Goal: Transaction & Acquisition: Purchase product/service

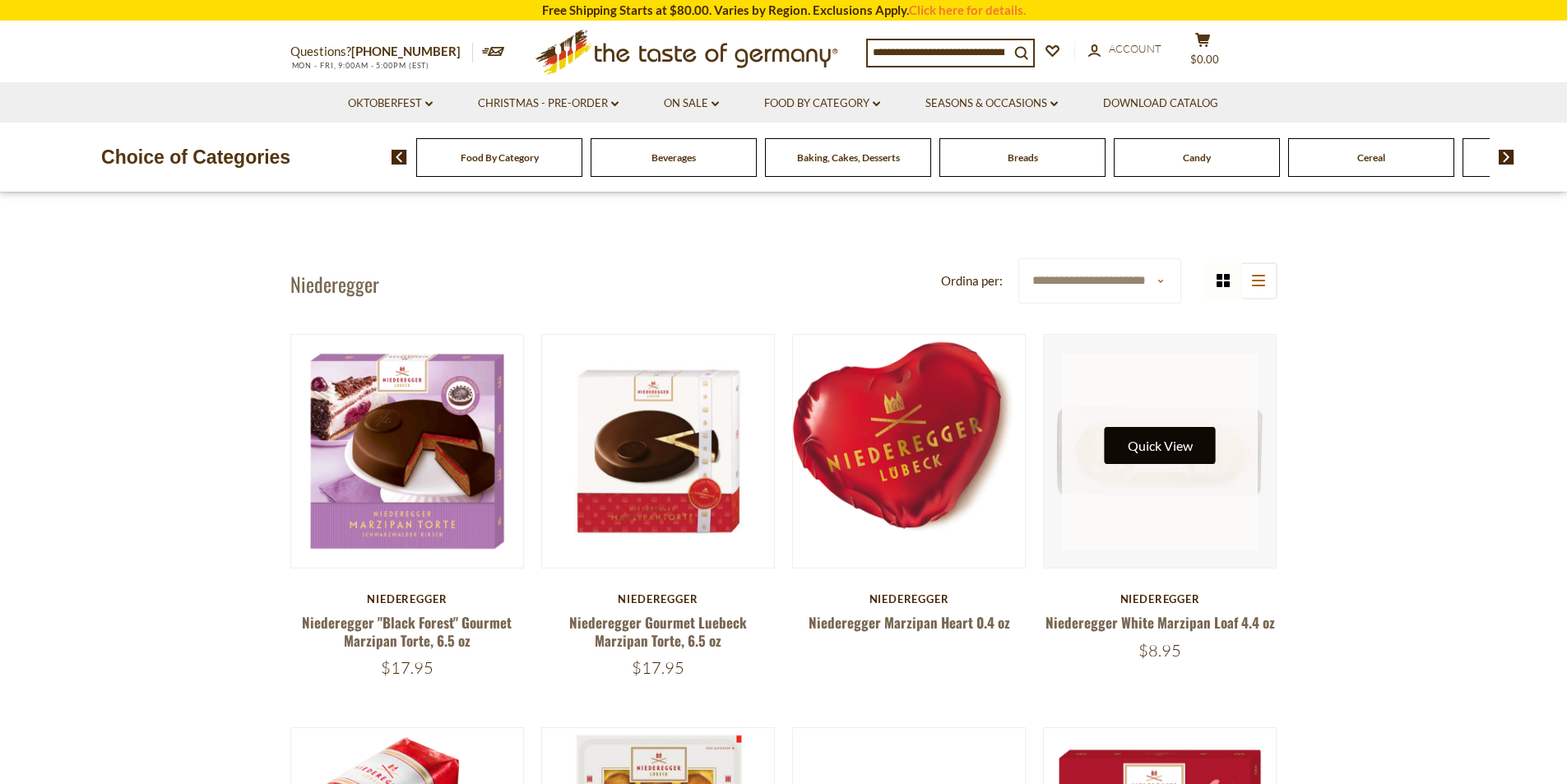
click at [1108, 455] on button "Quick View" at bounding box center [1161, 445] width 111 height 37
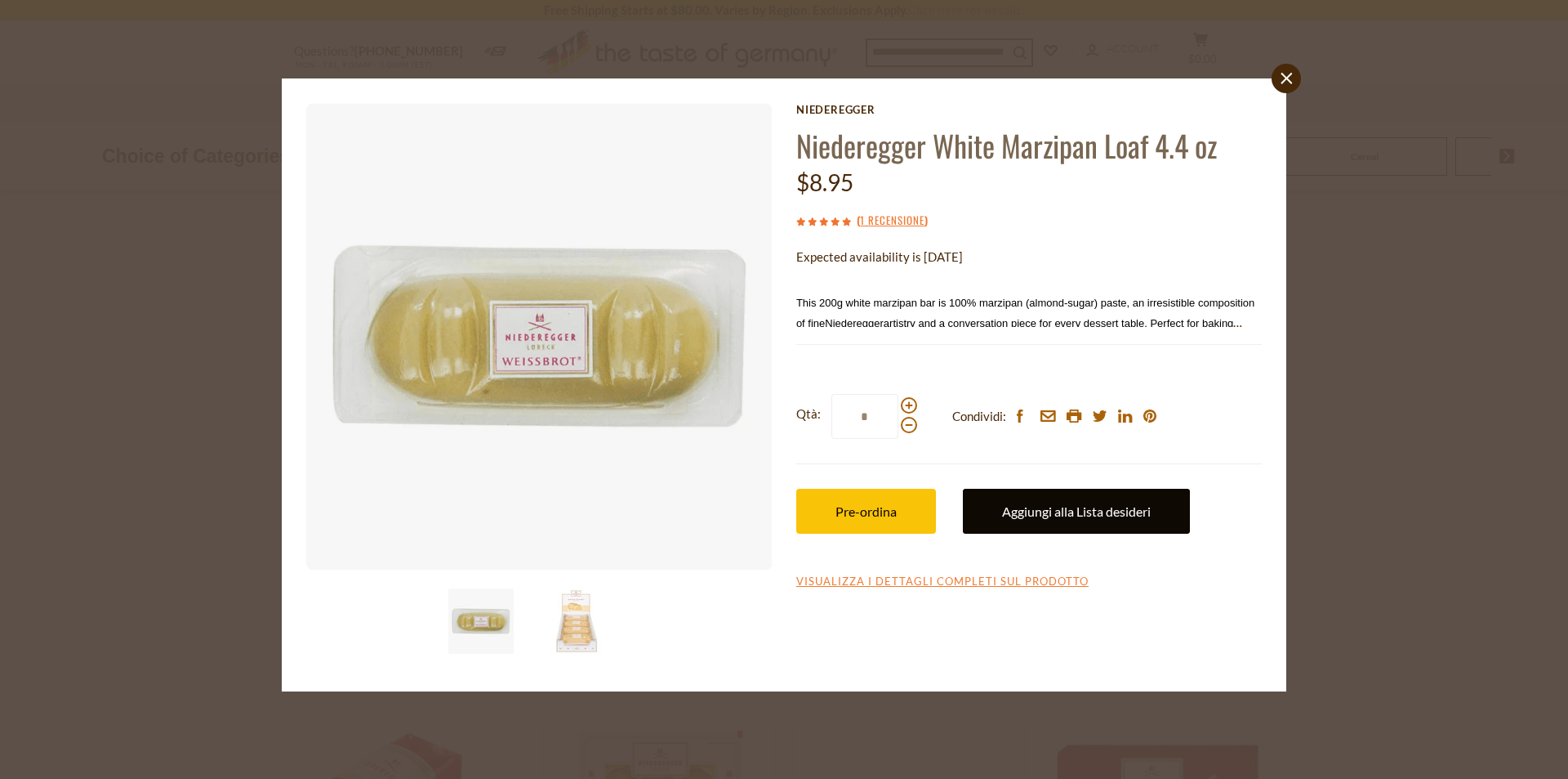
click at [1053, 509] on link "Aggiungi alla Lista desideri" at bounding box center [1077, 511] width 227 height 45
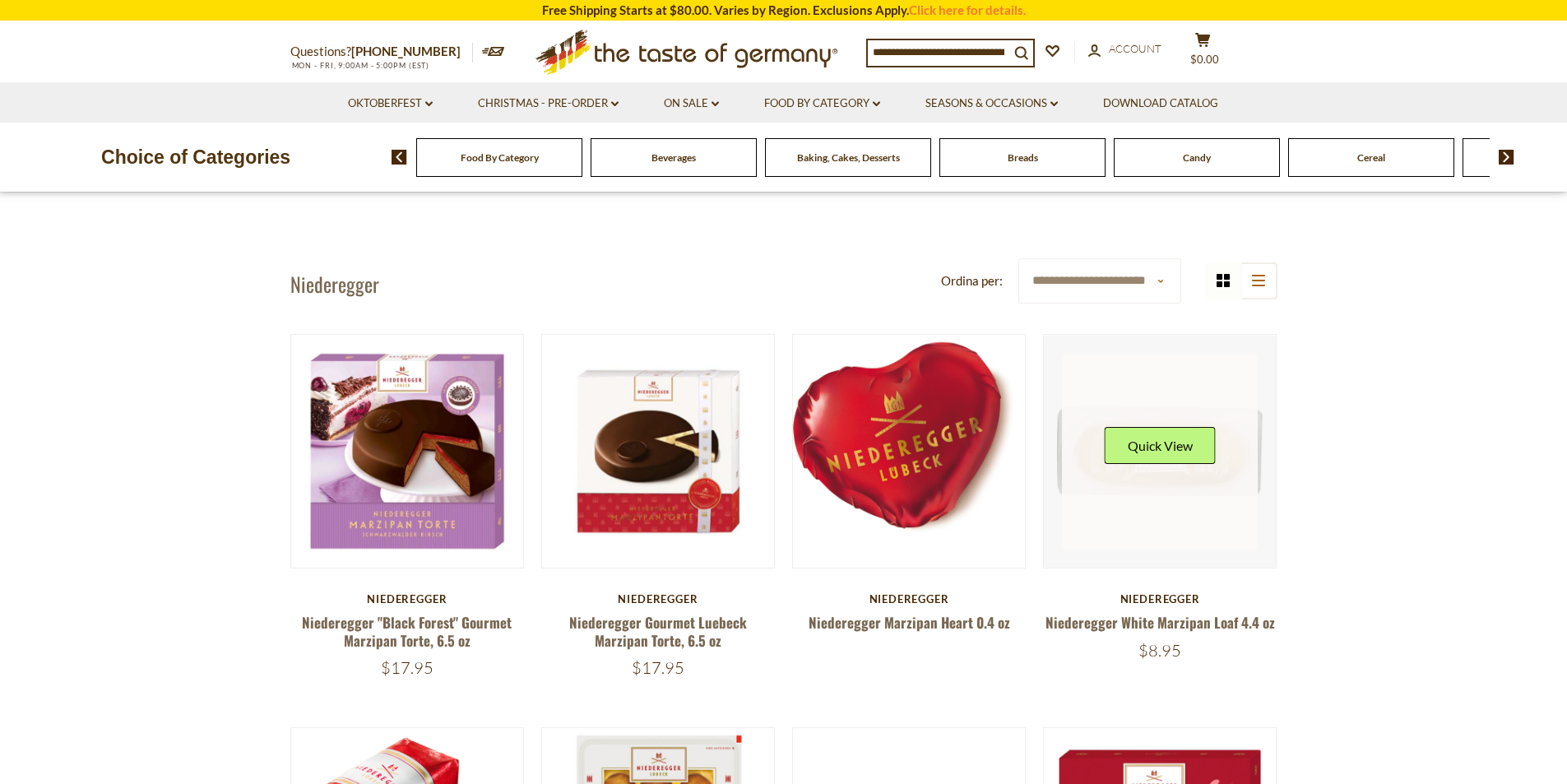
click at [1151, 477] on link at bounding box center [1160, 452] width 196 height 196
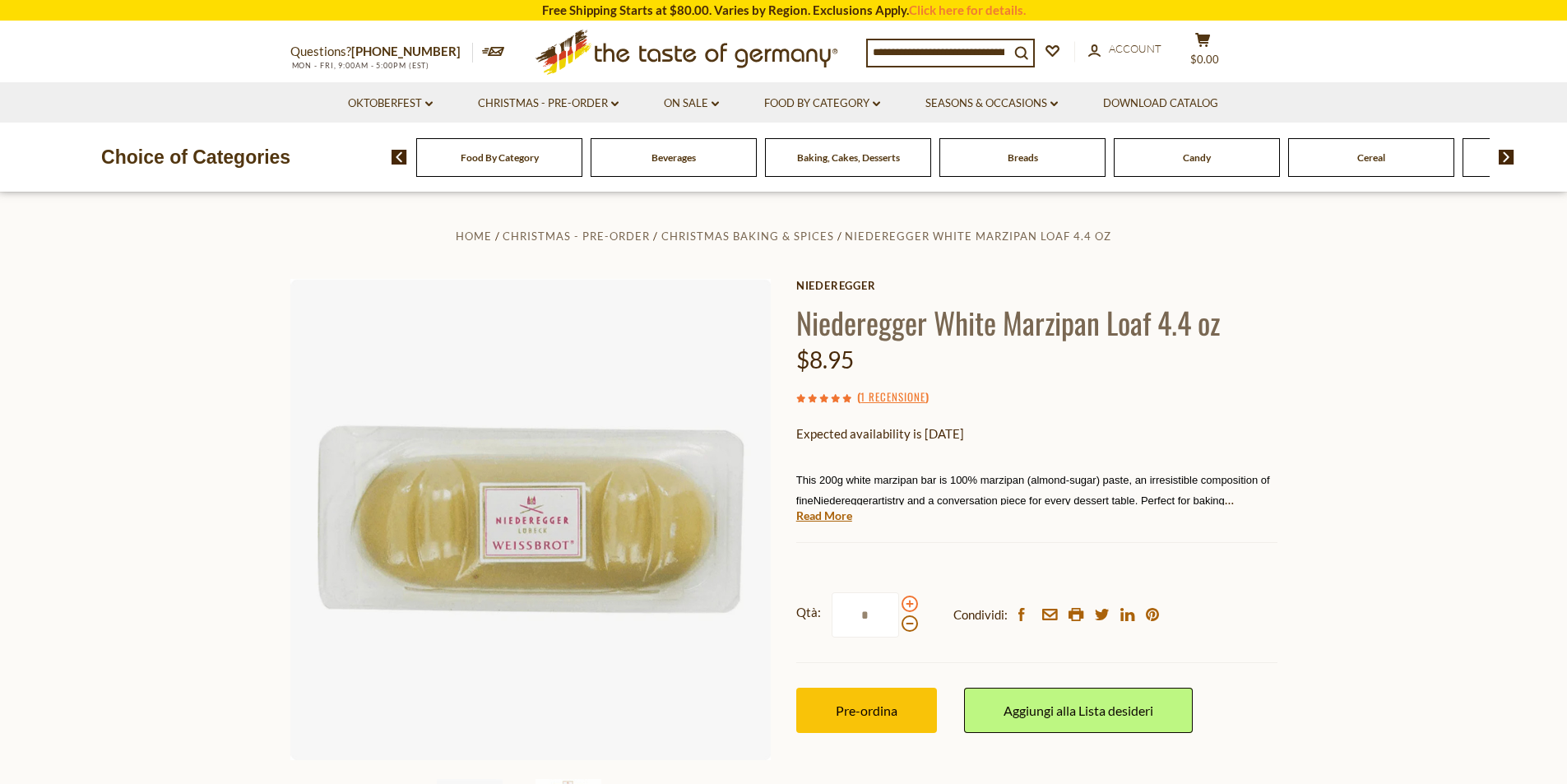
click at [905, 605] on span at bounding box center [910, 603] width 17 height 17
click at [899, 605] on input "*" at bounding box center [865, 614] width 67 height 46
click at [910, 630] on span at bounding box center [910, 623] width 17 height 17
click at [899, 630] on input "*" at bounding box center [865, 614] width 67 height 46
drag, startPoint x: 873, startPoint y: 616, endPoint x: 858, endPoint y: 615, distance: 15.0
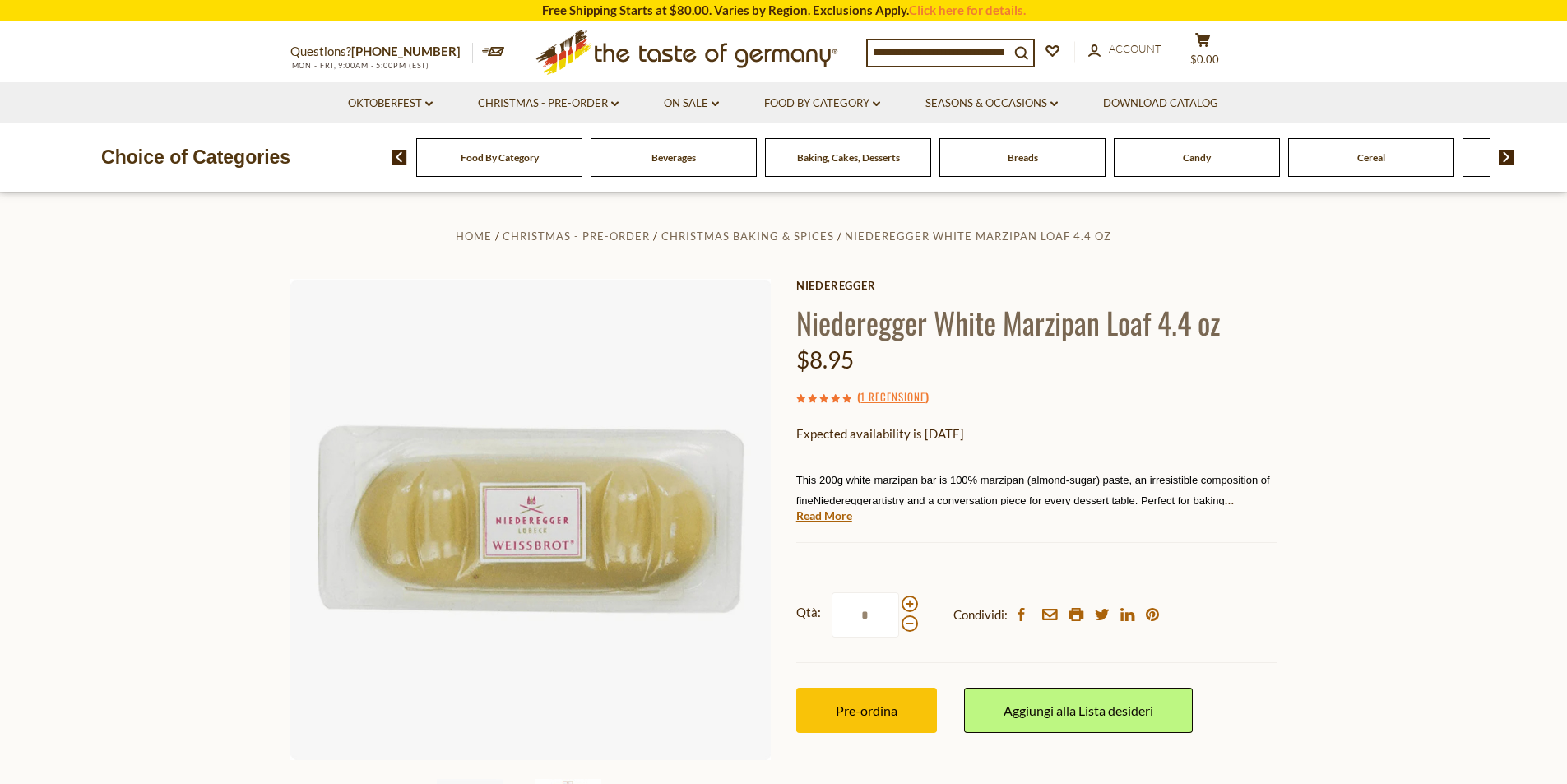
click at [858, 615] on input "*" at bounding box center [865, 614] width 67 height 46
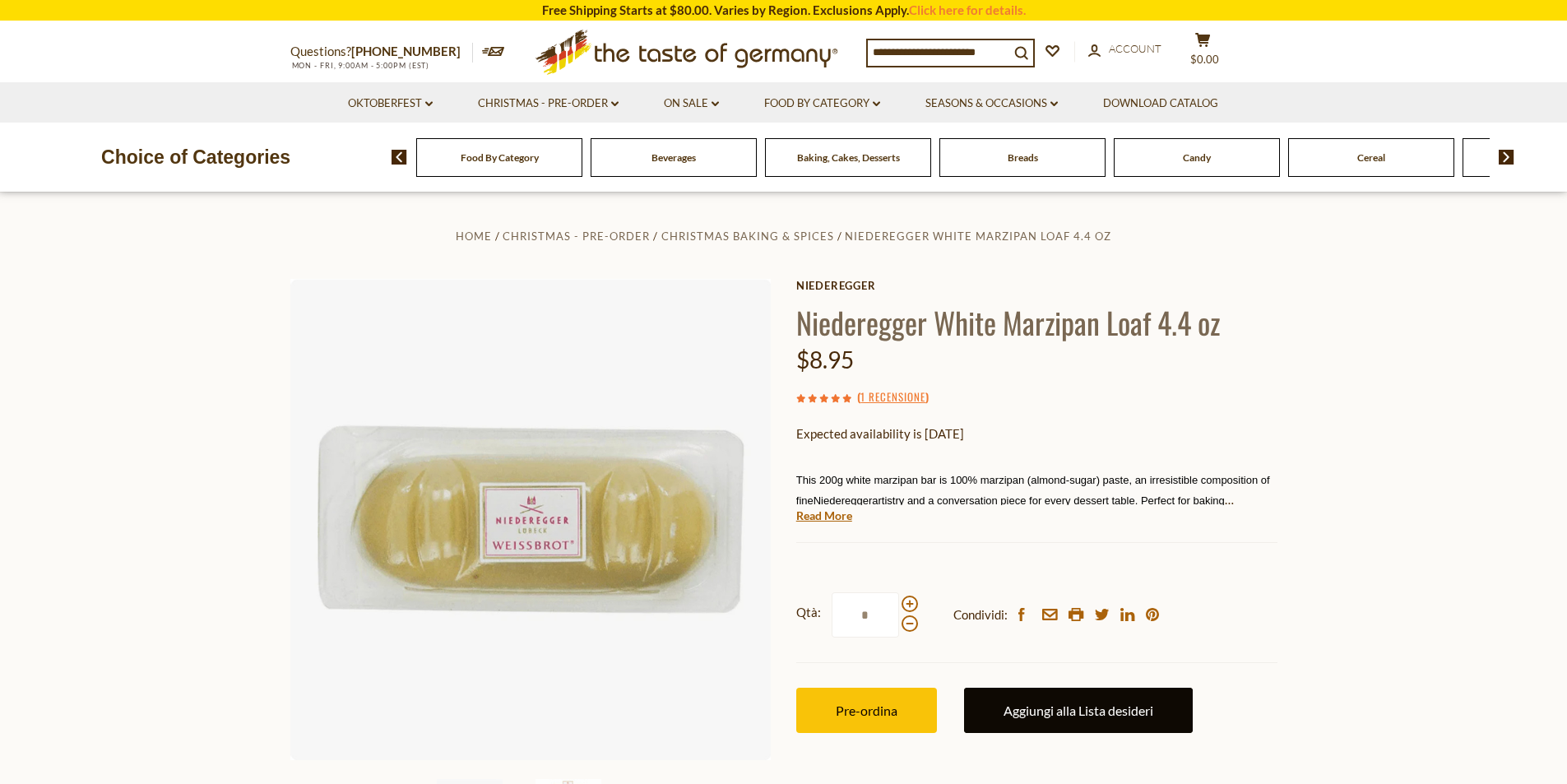
type input "*"
click at [1055, 710] on link "Aggiungi alla Lista desideri" at bounding box center [1079, 709] width 229 height 46
